Goal: Transaction & Acquisition: Book appointment/travel/reservation

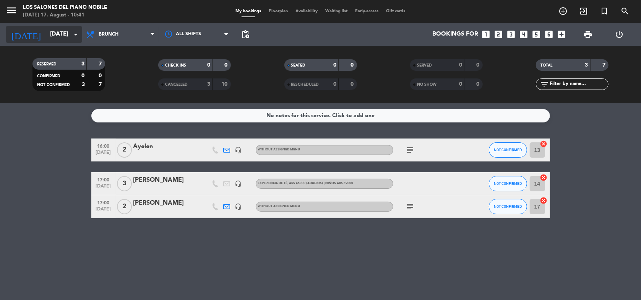
click at [47, 36] on input "[DATE]" at bounding box center [84, 34] width 77 height 15
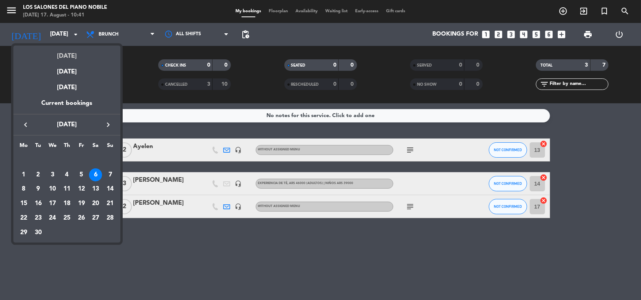
click at [57, 52] on div "[DATE]" at bounding box center [66, 54] width 107 height 16
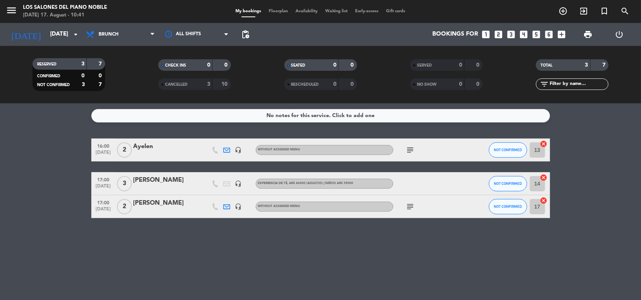
type input "[DATE]"
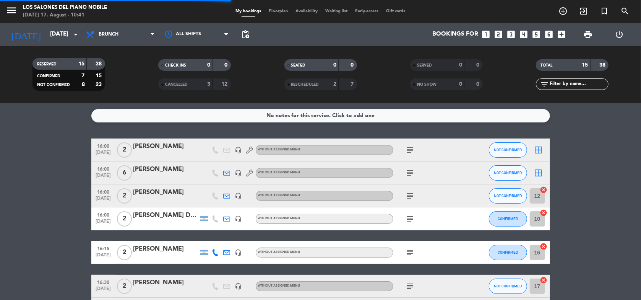
click at [120, 34] on span "Brunch" at bounding box center [120, 34] width 76 height 17
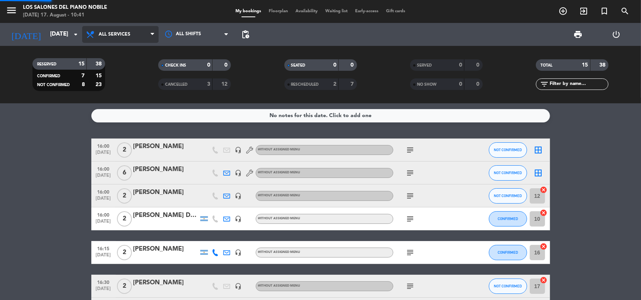
click at [119, 53] on div "menu Los Salones del Piano [PERSON_NAME] [DATE] 17. August - 10:41 My bookings …" at bounding box center [320, 51] width 641 height 103
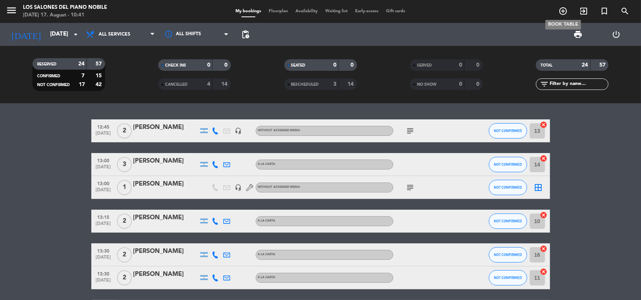
click at [562, 7] on icon "add_circle_outline" at bounding box center [563, 11] width 9 height 9
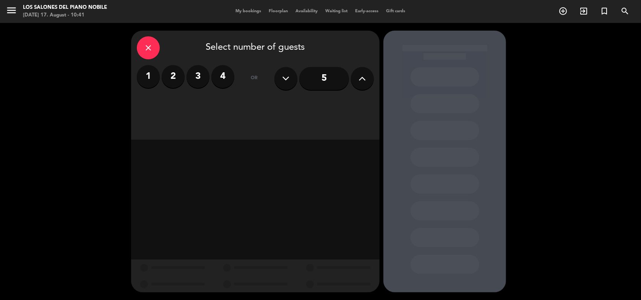
click at [174, 75] on label "2" at bounding box center [173, 76] width 23 height 23
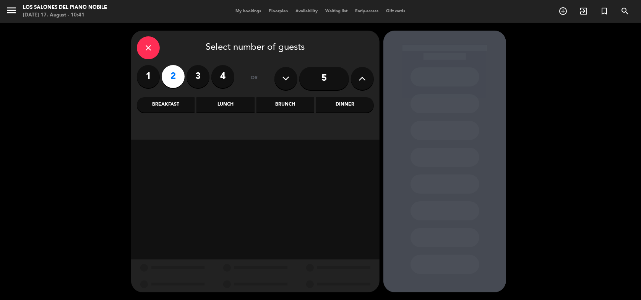
click at [281, 104] on div "Brunch" at bounding box center [286, 104] width 58 height 15
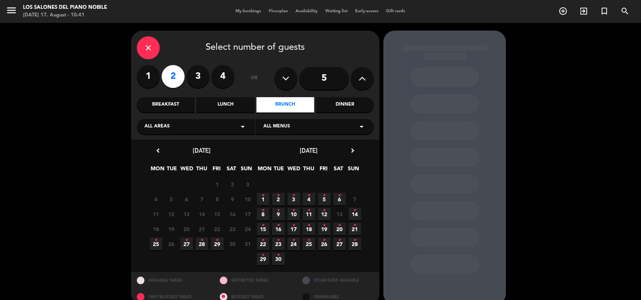
click at [337, 200] on span "6 •" at bounding box center [339, 199] width 13 height 13
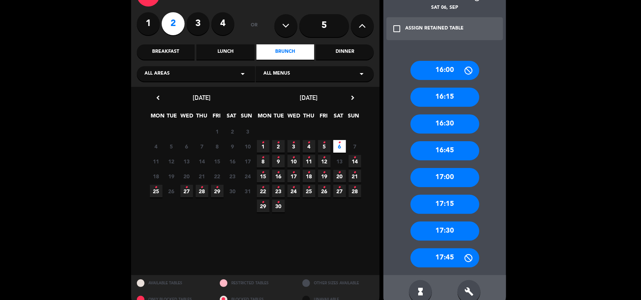
scroll to position [68, 0]
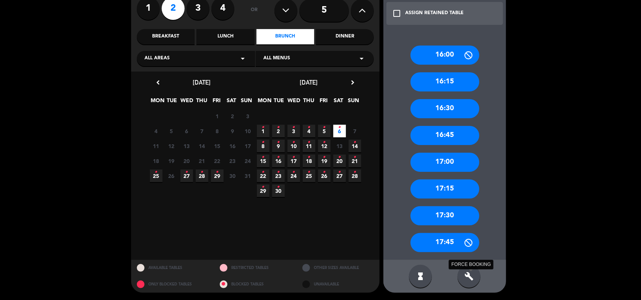
click at [468, 272] on icon "build" at bounding box center [469, 275] width 9 height 9
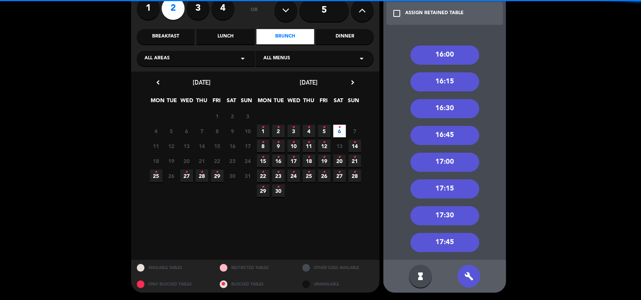
click at [450, 163] on div "17:00" at bounding box center [445, 162] width 69 height 19
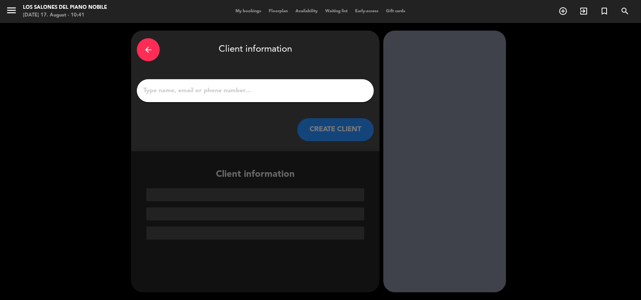
click at [281, 91] on input "1" at bounding box center [256, 90] width 226 height 11
paste input "[PERSON_NAME]"
type input "[PERSON_NAME]"
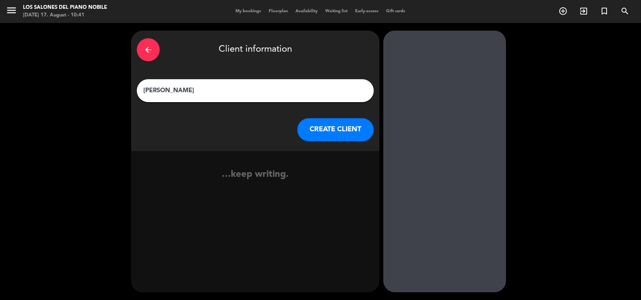
click at [332, 125] on button "CREATE CLIENT" at bounding box center [335, 129] width 76 height 23
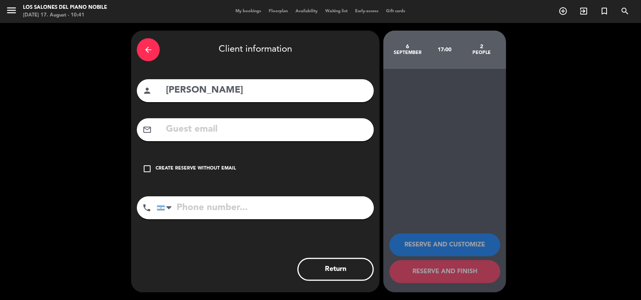
click at [147, 168] on icon "check_box_outline_blank" at bounding box center [147, 168] width 9 height 9
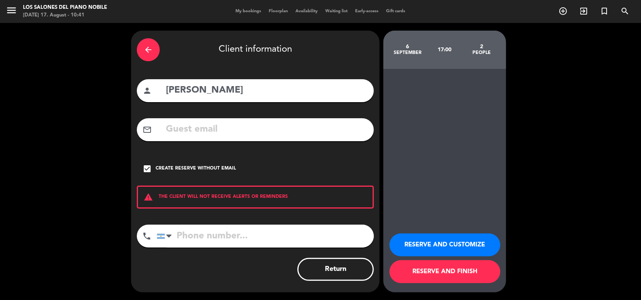
click at [446, 246] on button "RESERVE AND CUSTOMIZE" at bounding box center [445, 244] width 111 height 23
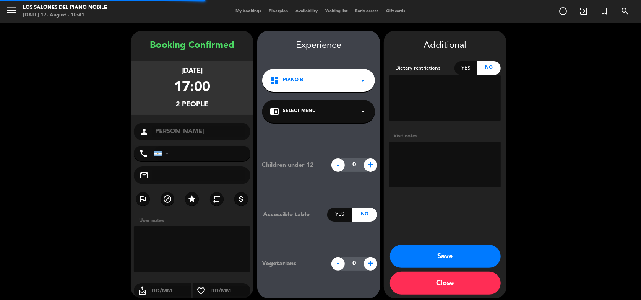
scroll to position [6, 0]
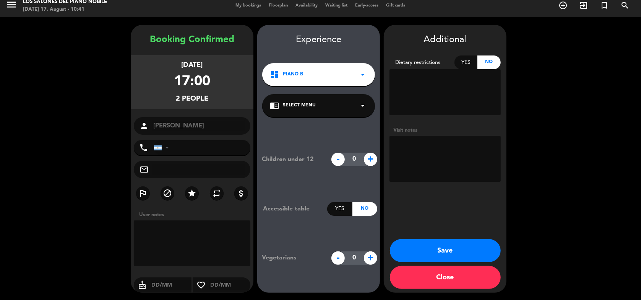
click at [437, 246] on button "Save" at bounding box center [445, 250] width 111 height 23
